Goal: Task Accomplishment & Management: Complete application form

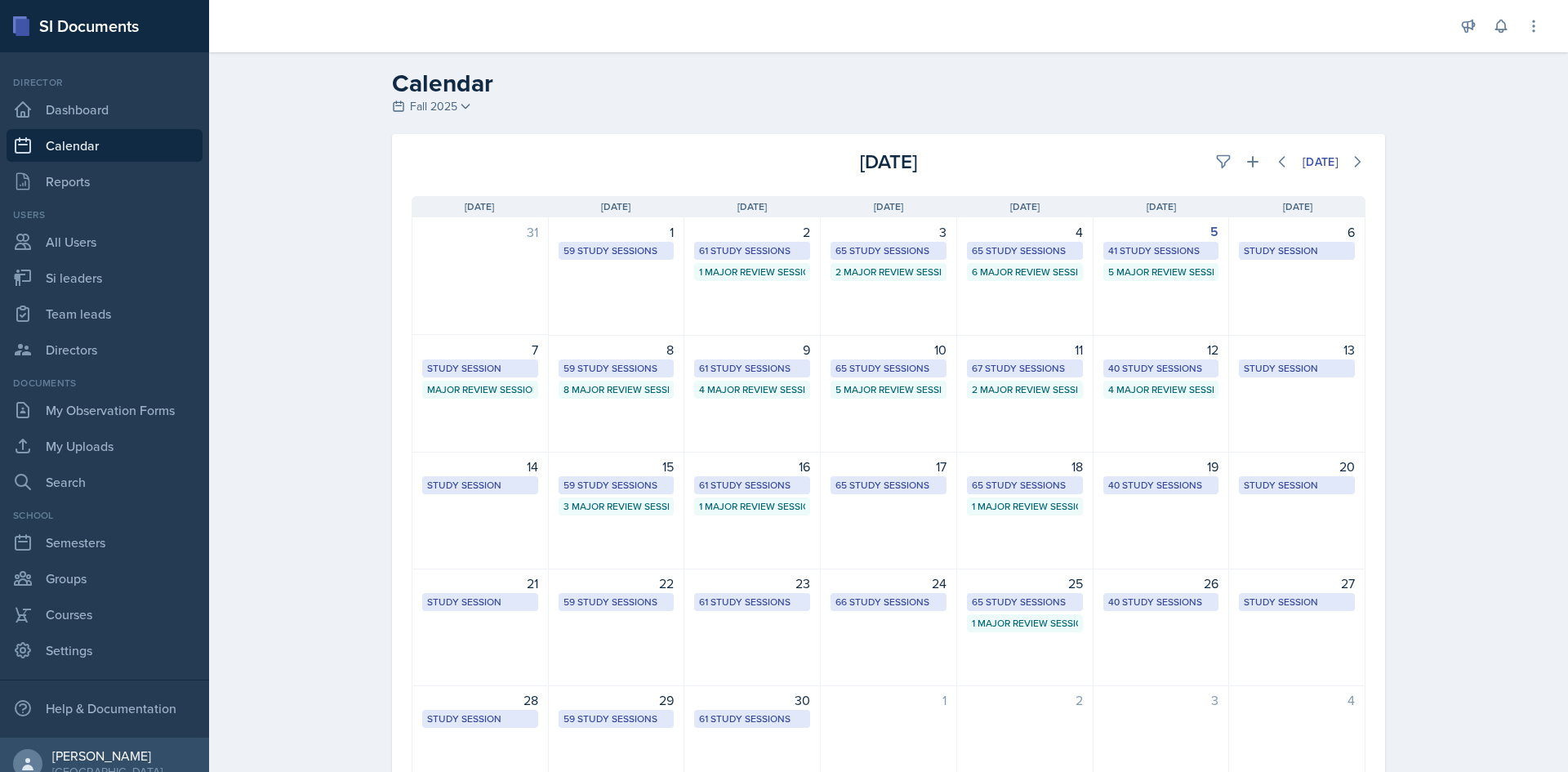
select select "1"
select select "6"
select select "PM"
select select "6"
select select "30"
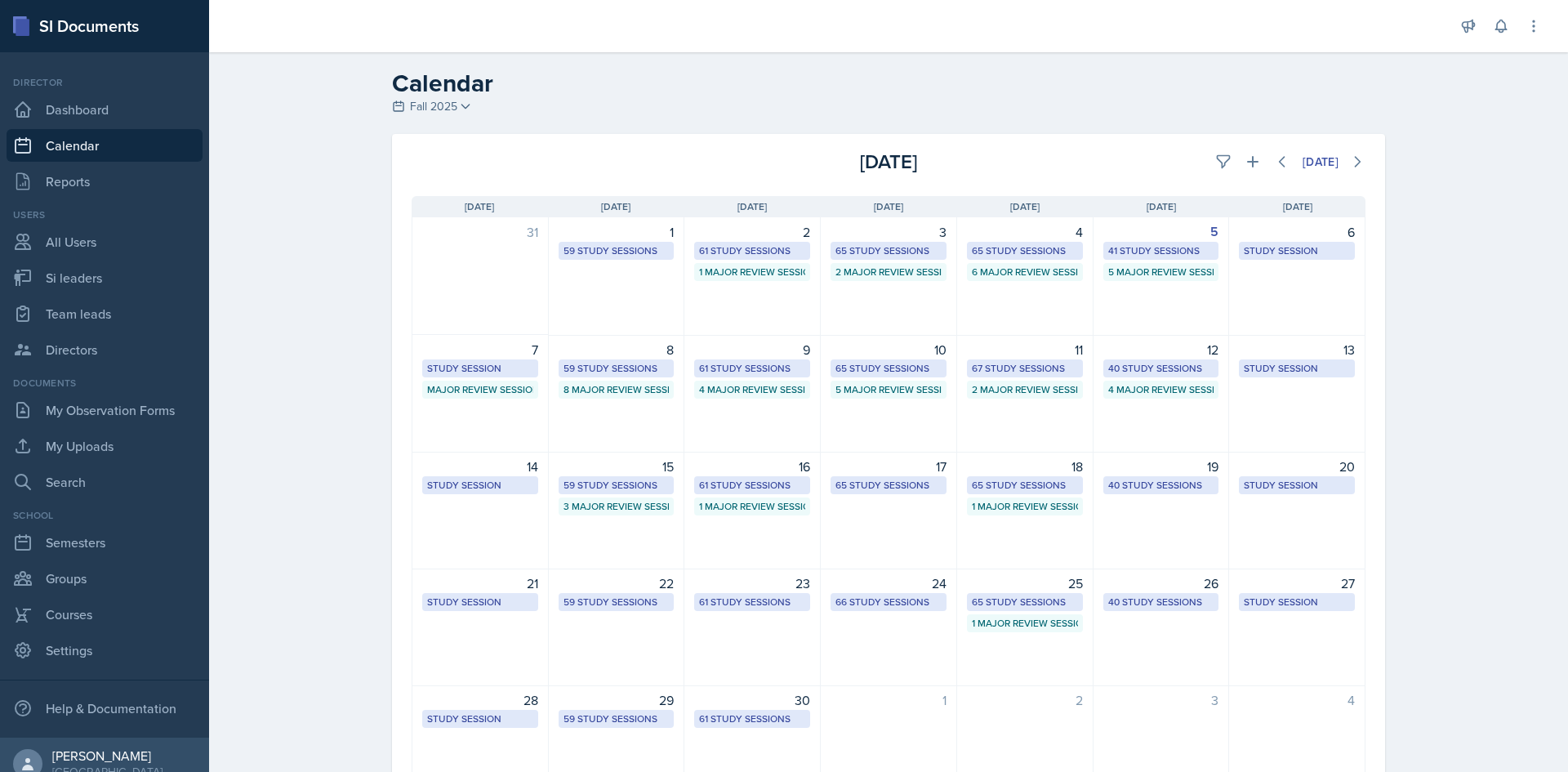
select select "PM"
click at [1244, 158] on icon at bounding box center [1252, 161] width 17 height 17
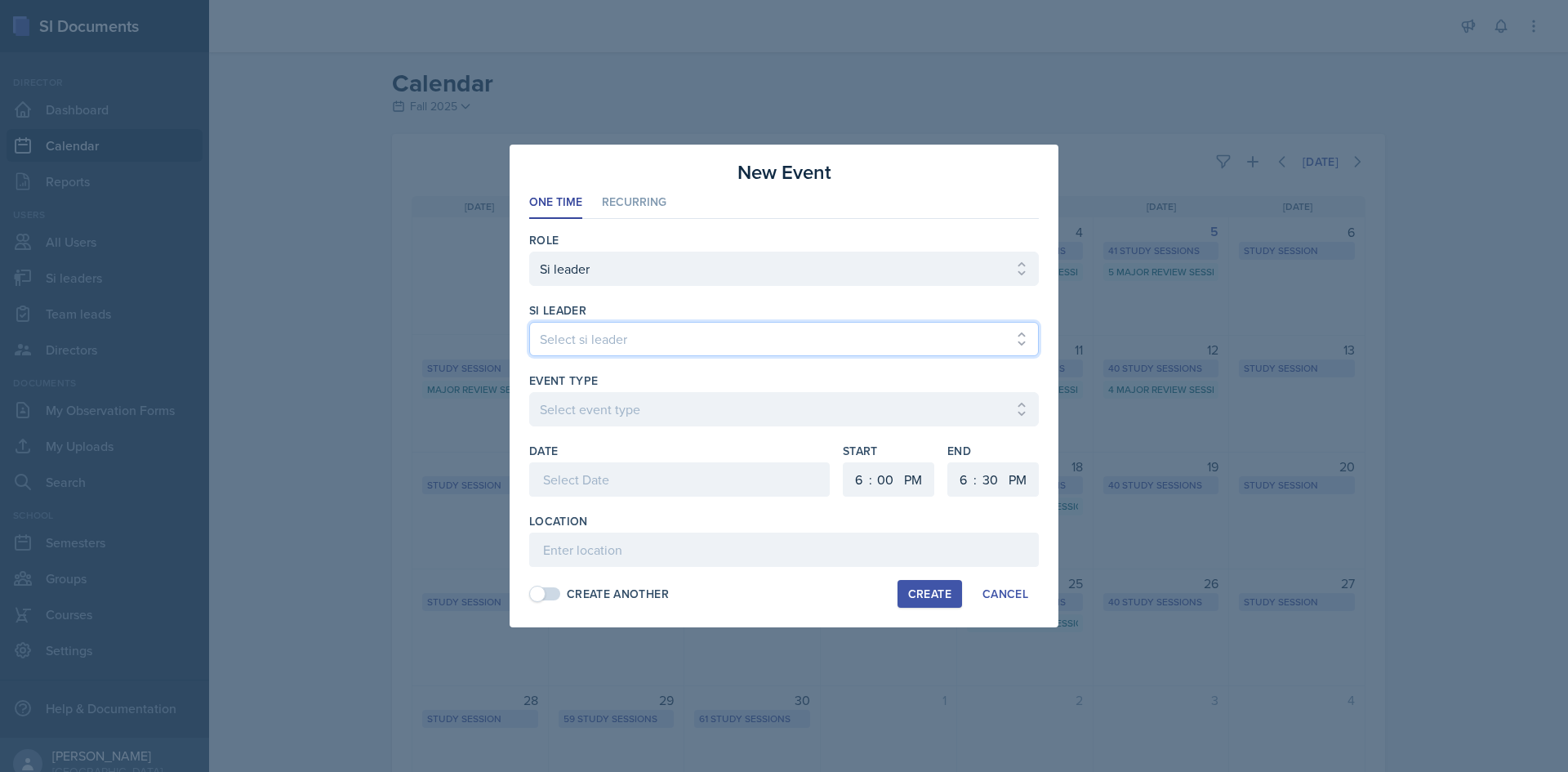
click at [725, 333] on select "Select si leader [PERSON_NAME] [PERSON_NAME] [PERSON_NAME] [PERSON_NAME] [PERSO…" at bounding box center [784, 339] width 510 height 34
select select "61f3d8c0-7c6b-467e-aa4c-dcdc9eabd6da"
click at [529, 322] on select "Select si leader [PERSON_NAME] [PERSON_NAME] [PERSON_NAME] [PERSON_NAME] [PERSO…" at bounding box center [784, 339] width 510 height 34
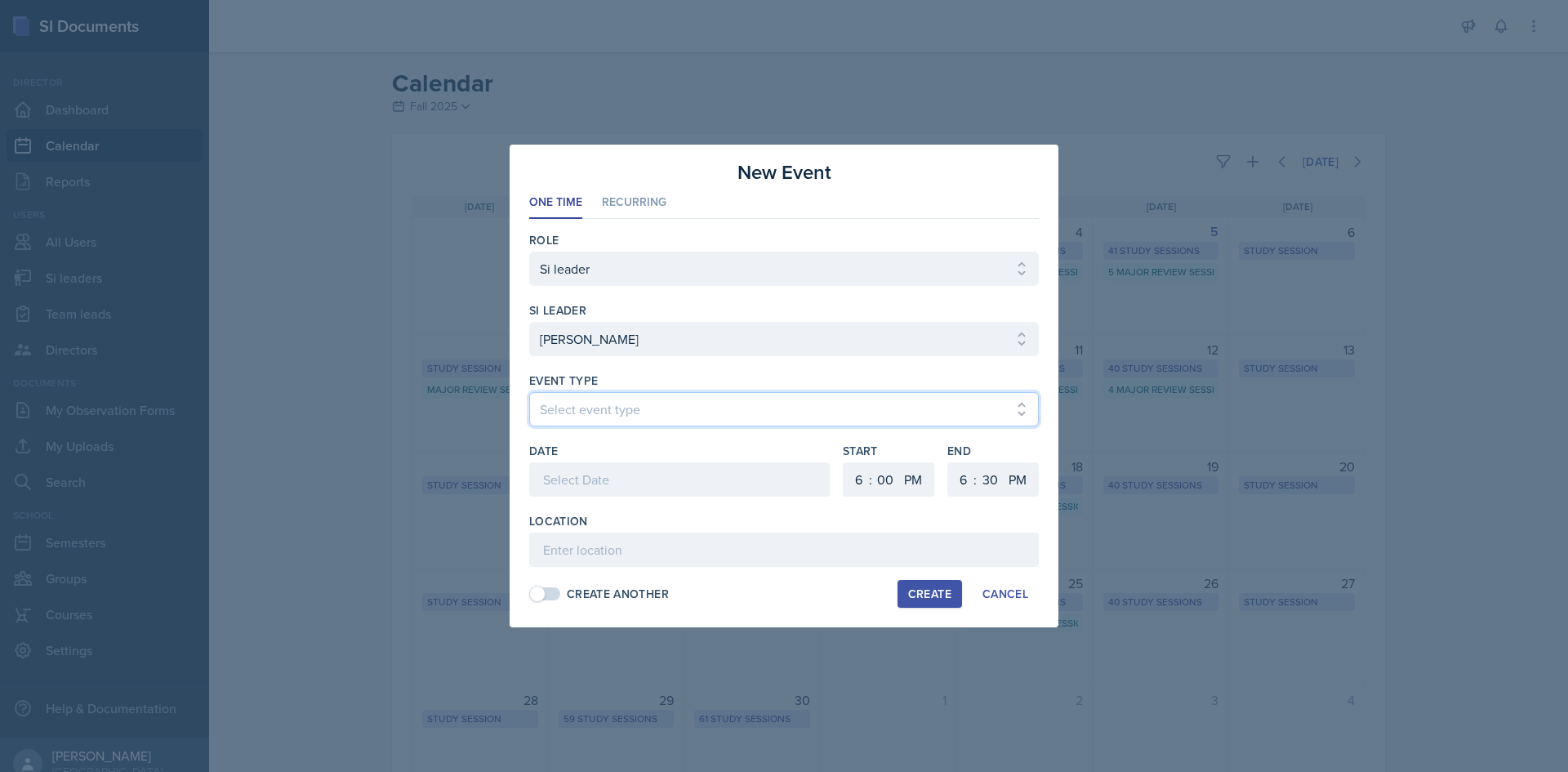
click at [608, 402] on select "Select event type Major Review Session Study Session" at bounding box center [784, 409] width 510 height 34
select select "66bb7cbf-e419-488b-a7ef-f63bc5f9ed04"
click at [529, 393] on select "Select event type Major Review Session Study Session" at bounding box center [784, 409] width 510 height 34
click at [612, 483] on div at bounding box center [679, 479] width 300 height 34
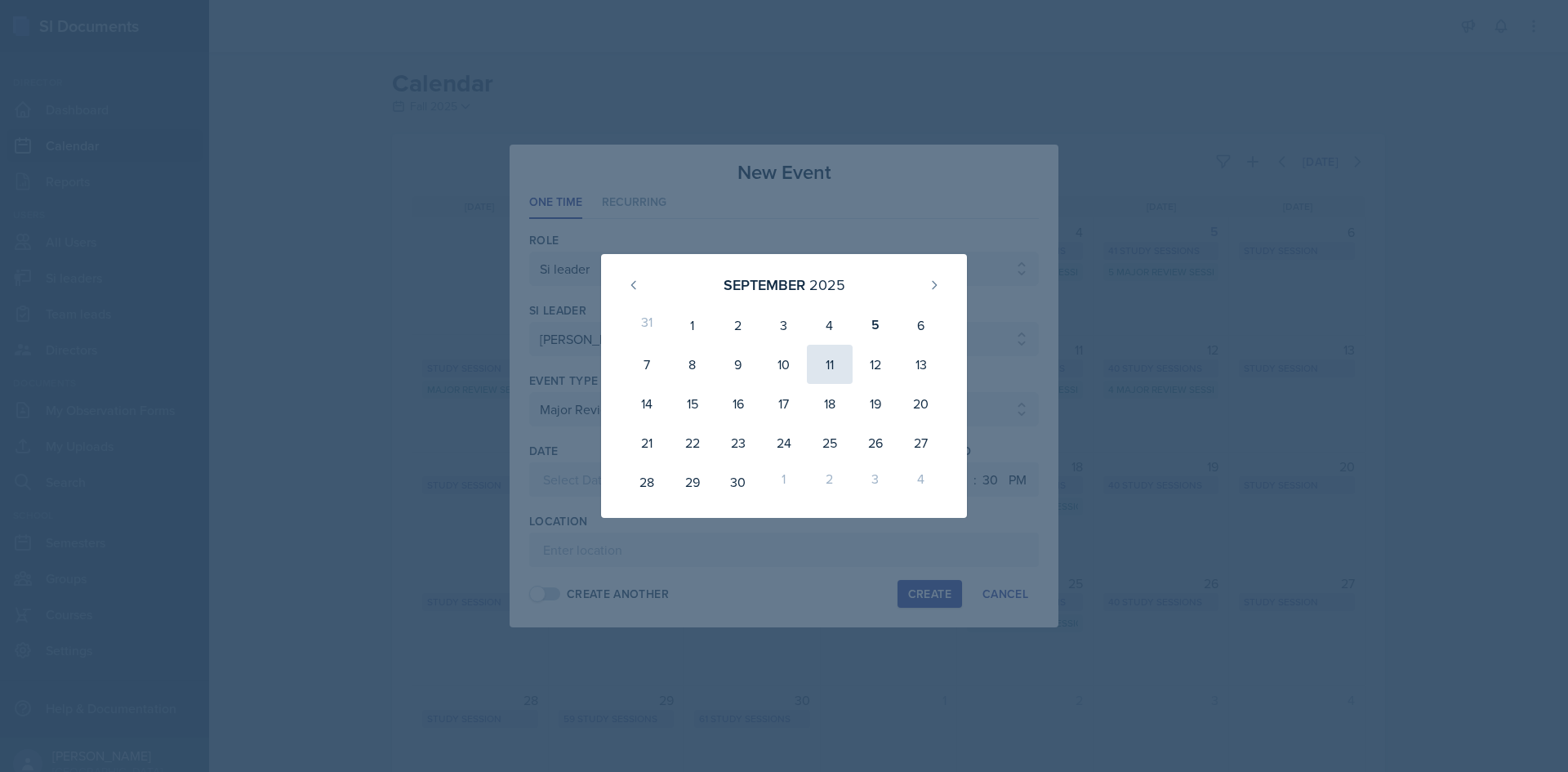
click at [826, 371] on div "11" at bounding box center [829, 364] width 46 height 39
type input "[DATE]"
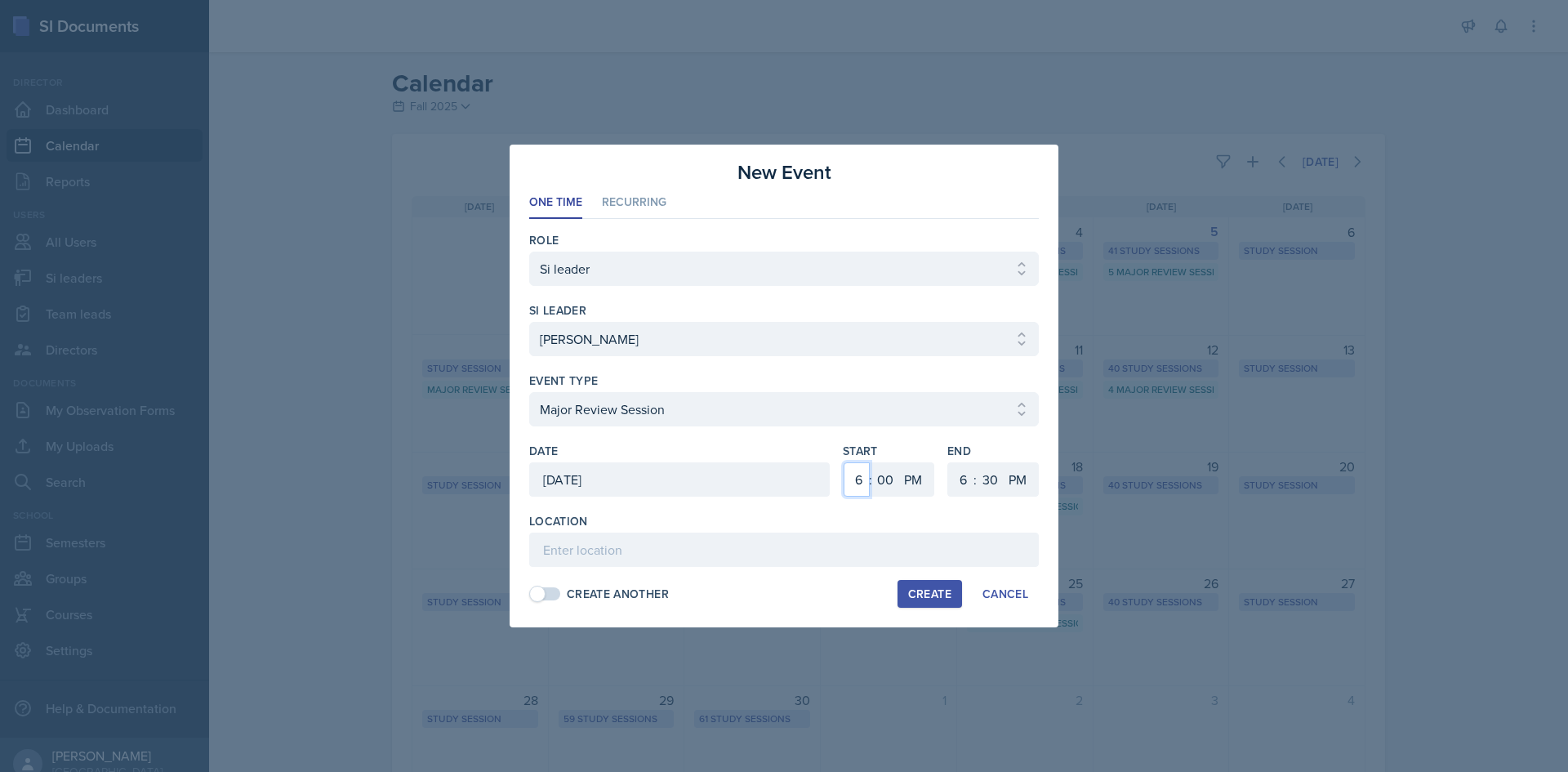
click at [860, 488] on select "1 2 3 4 5 6 7 8 9 10 11 12" at bounding box center [857, 479] width 26 height 34
select select "8"
click at [844, 462] on select "1 2 3 4 5 6 7 8 9 10 11 12" at bounding box center [857, 479] width 26 height 34
click at [970, 478] on select "1 2 3 4 5 6 7 8 9 10 11 12" at bounding box center [962, 479] width 26 height 34
select select "10"
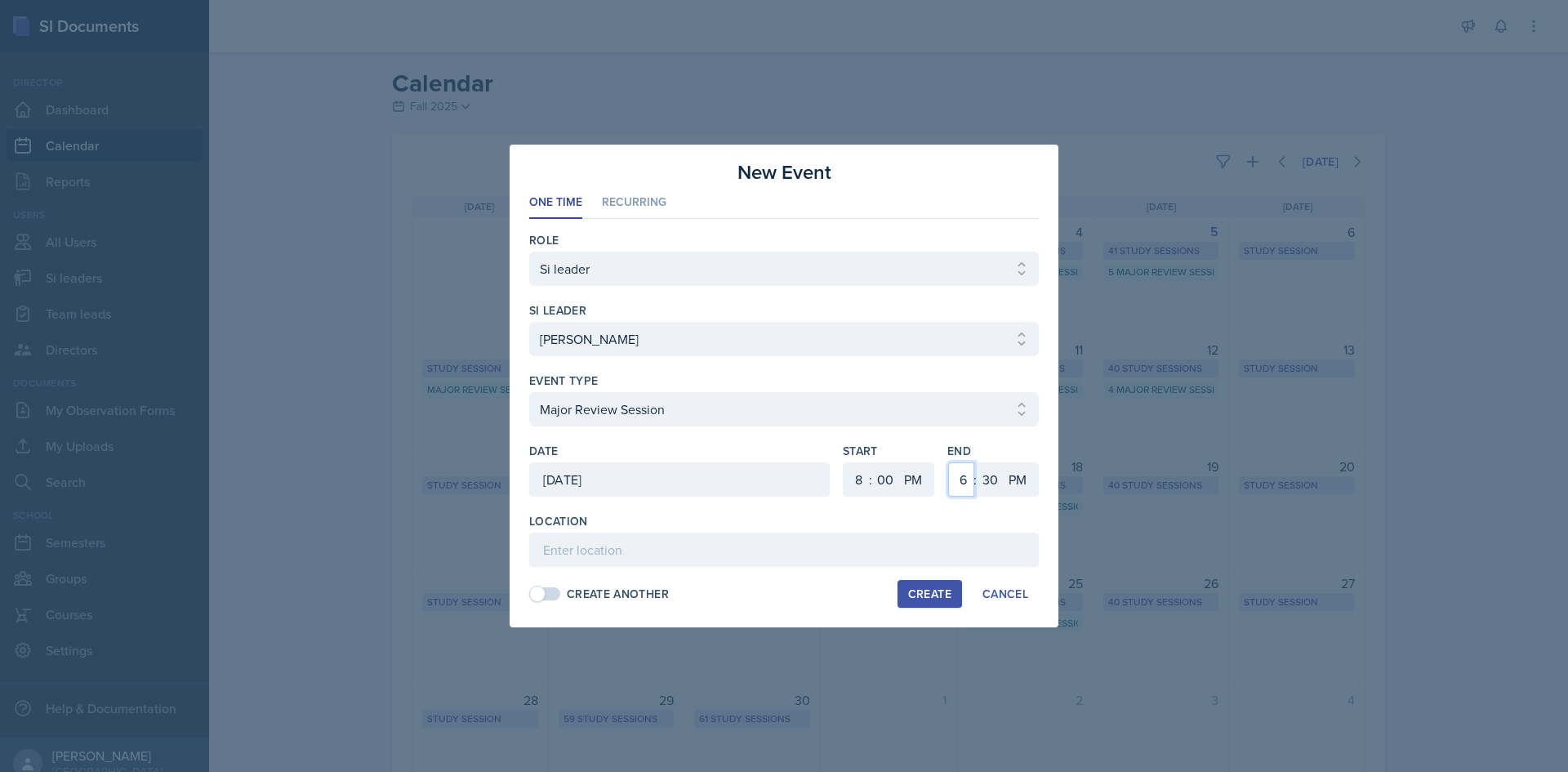
click at [948, 462] on select "1 2 3 4 5 6 7 8 9 10 11 12" at bounding box center [962, 479] width 26 height 34
click at [989, 480] on select "00 05 10 15 20 25 30 35 40 45 50 55" at bounding box center [990, 479] width 26 height 34
select select "0"
click at [977, 462] on select "00 05 10 15 20 25 30 35 40 45 50 55" at bounding box center [990, 479] width 26 height 34
click at [751, 548] on input at bounding box center [784, 549] width 510 height 34
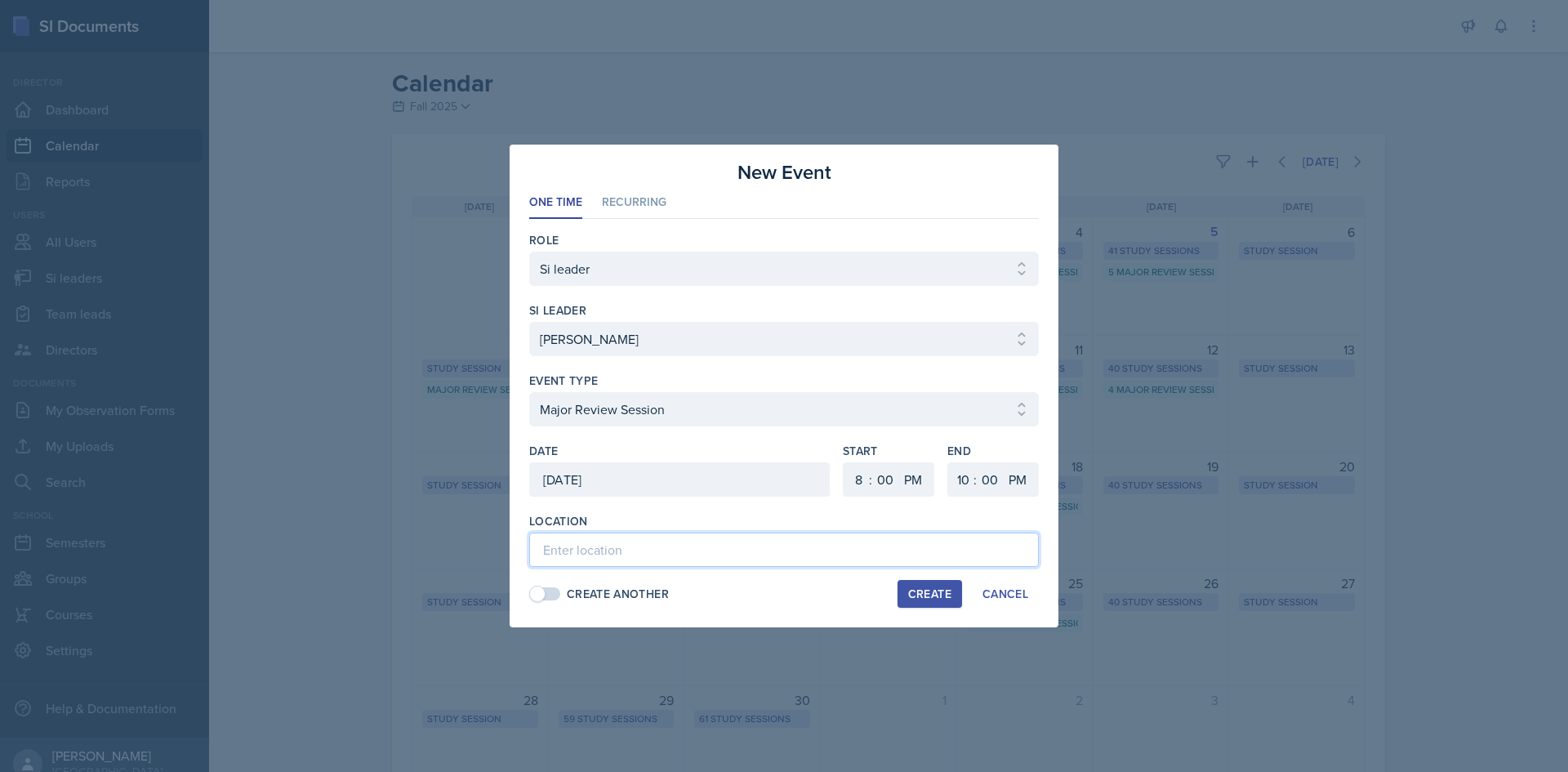
click at [699, 545] on input at bounding box center [784, 549] width 510 height 34
paste input "[URL][DOMAIN_NAME]"
type input "[URL][DOMAIN_NAME]"
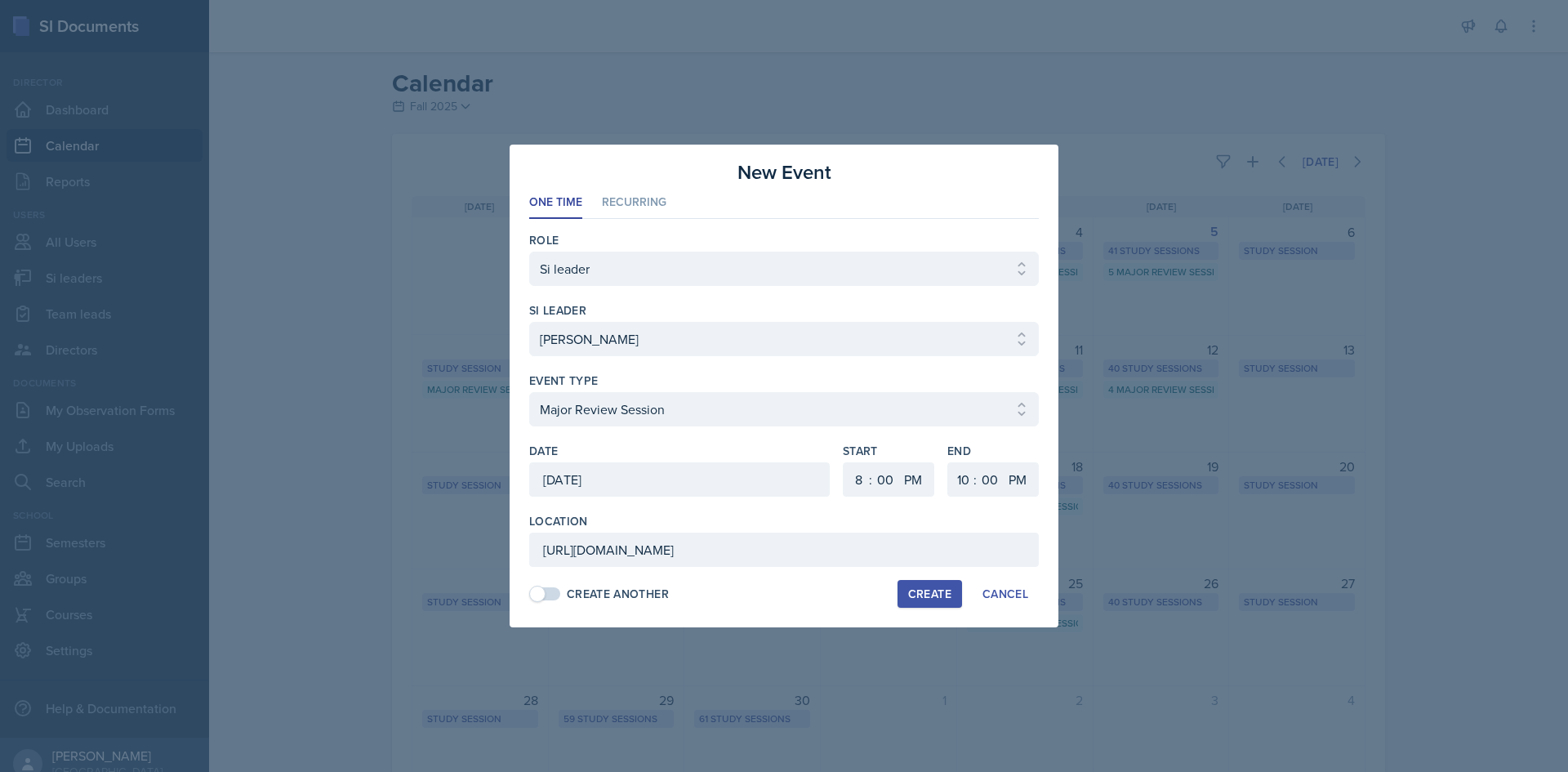
click at [928, 591] on div "Create" at bounding box center [930, 594] width 44 height 13
select select
select select "6"
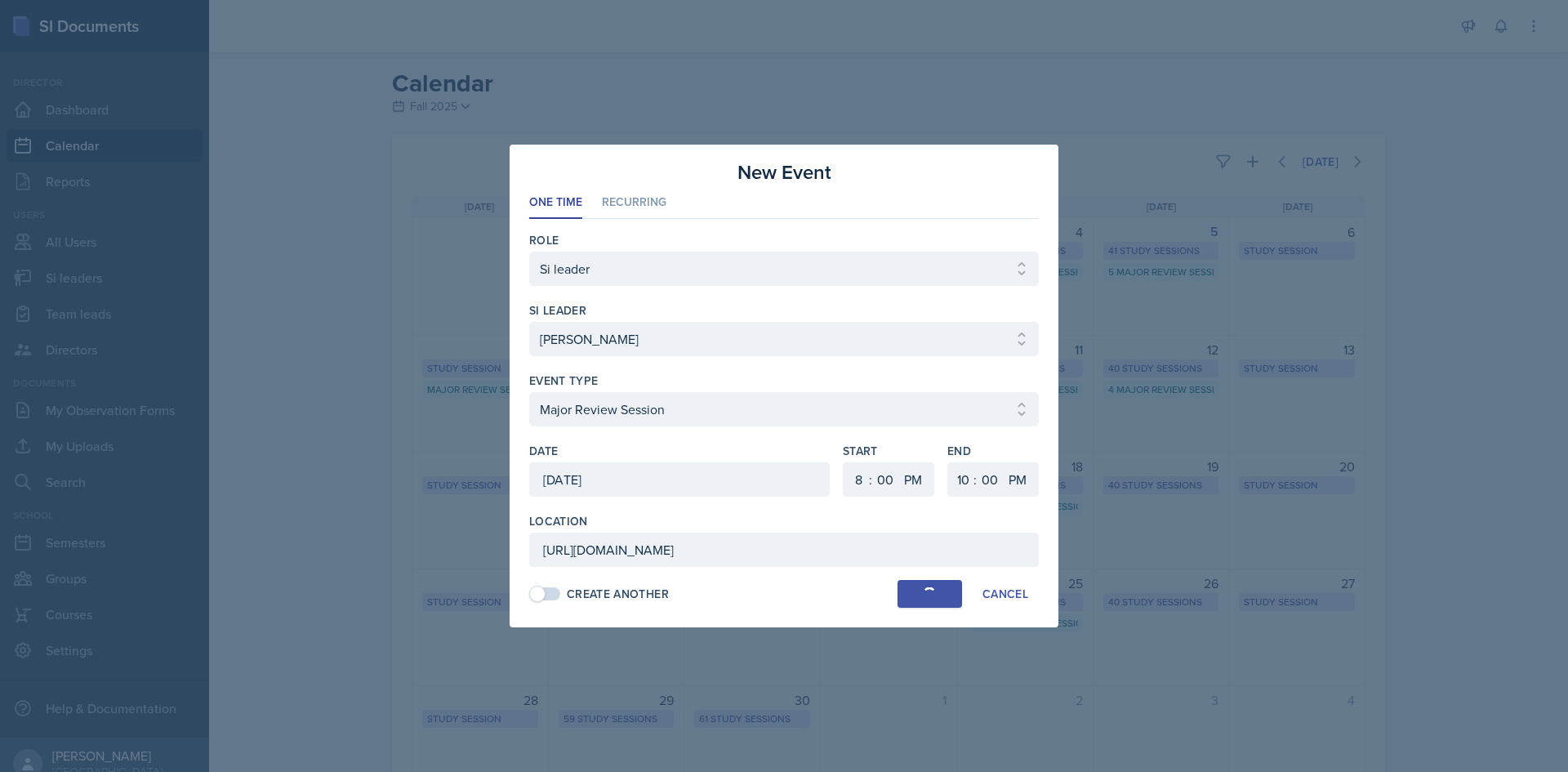
select select "30"
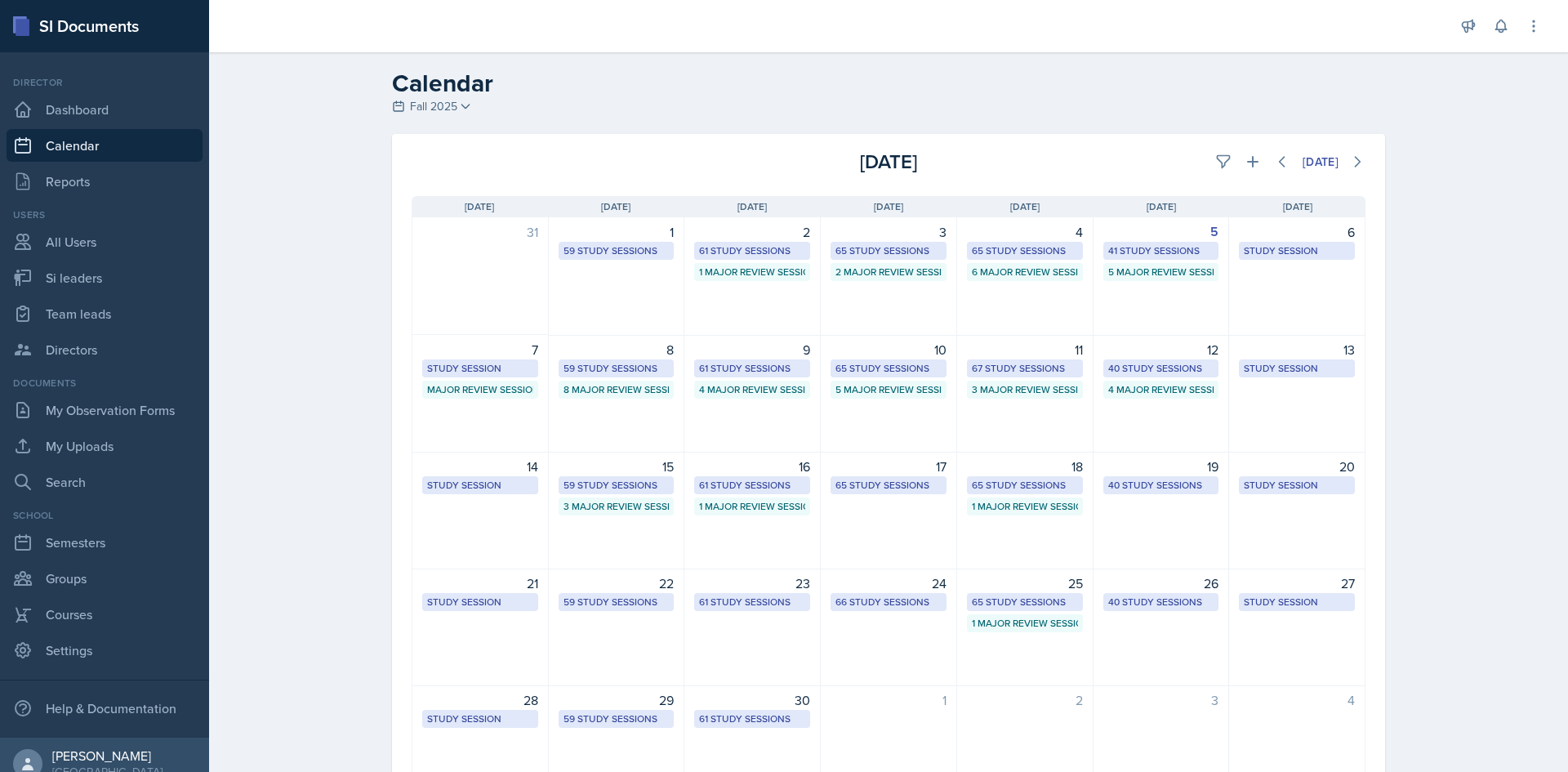
click at [1326, 695] on div "4" at bounding box center [1297, 700] width 116 height 20
